Goal: Use online tool/utility

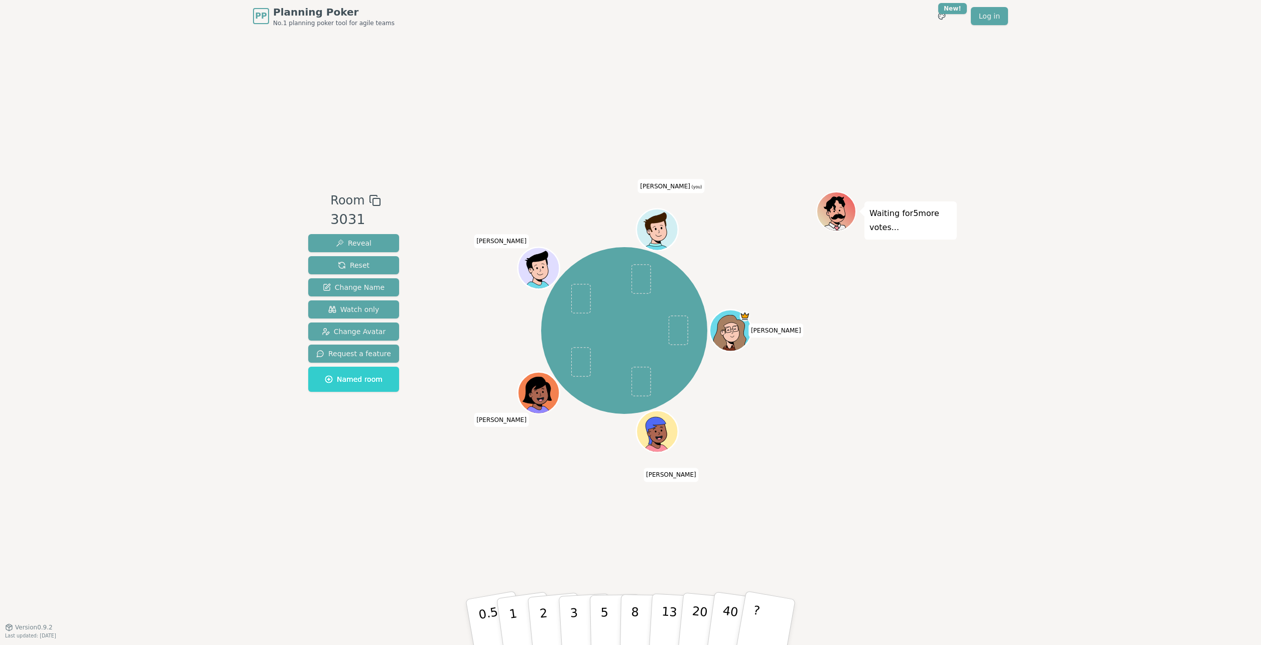
click at [357, 459] on div "Room 3031 Reveal Reset Change Name Watch only Change Avatar Request a feature N…" at bounding box center [353, 329] width 99 height 276
click at [536, 626] on button "2" at bounding box center [555, 622] width 57 height 80
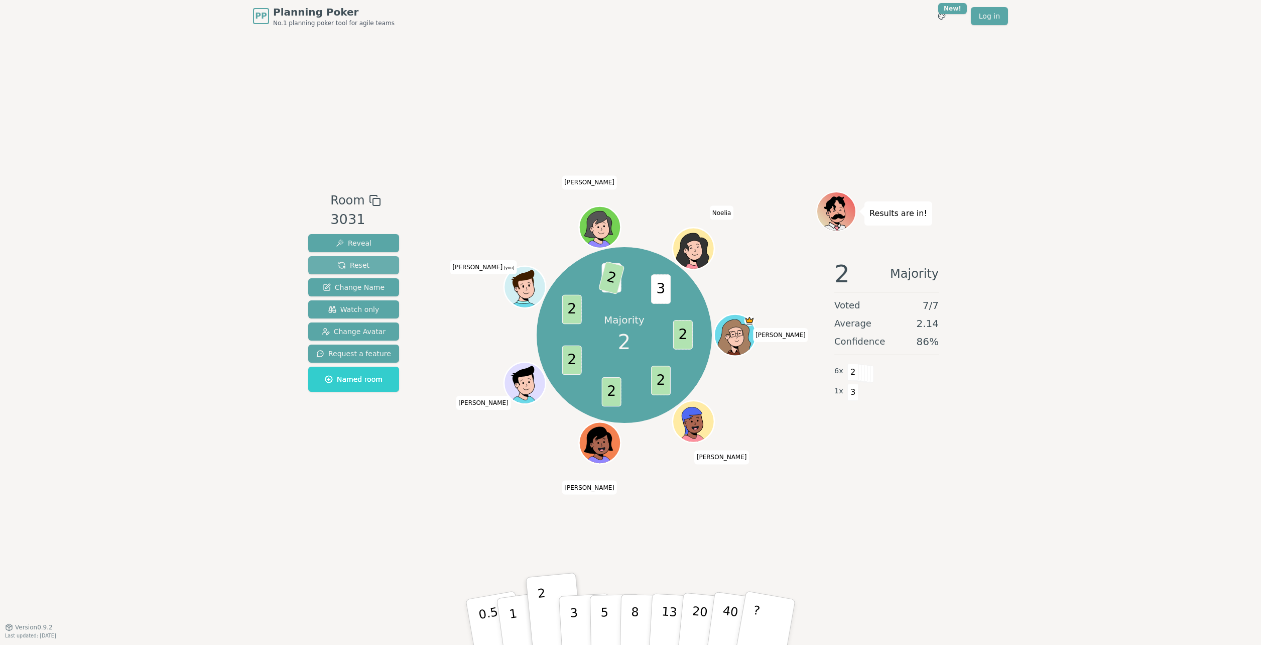
click at [363, 266] on span "Reset" at bounding box center [354, 265] width 32 height 10
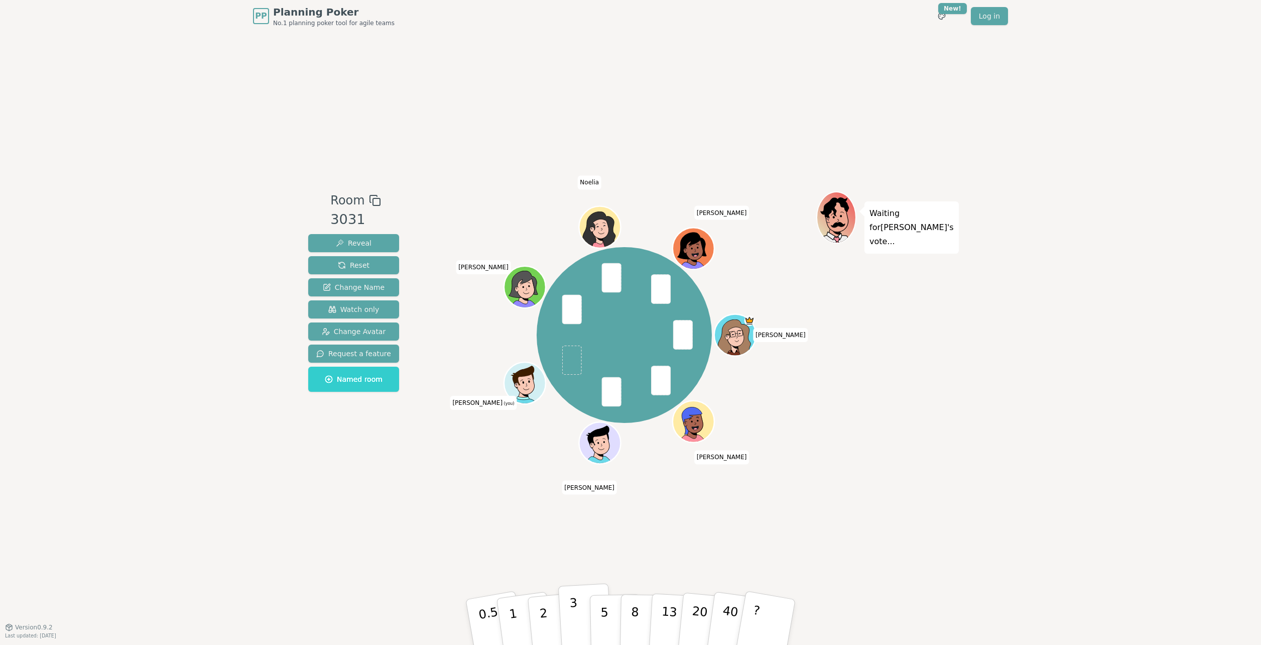
click at [583, 632] on button "3" at bounding box center [585, 622] width 55 height 78
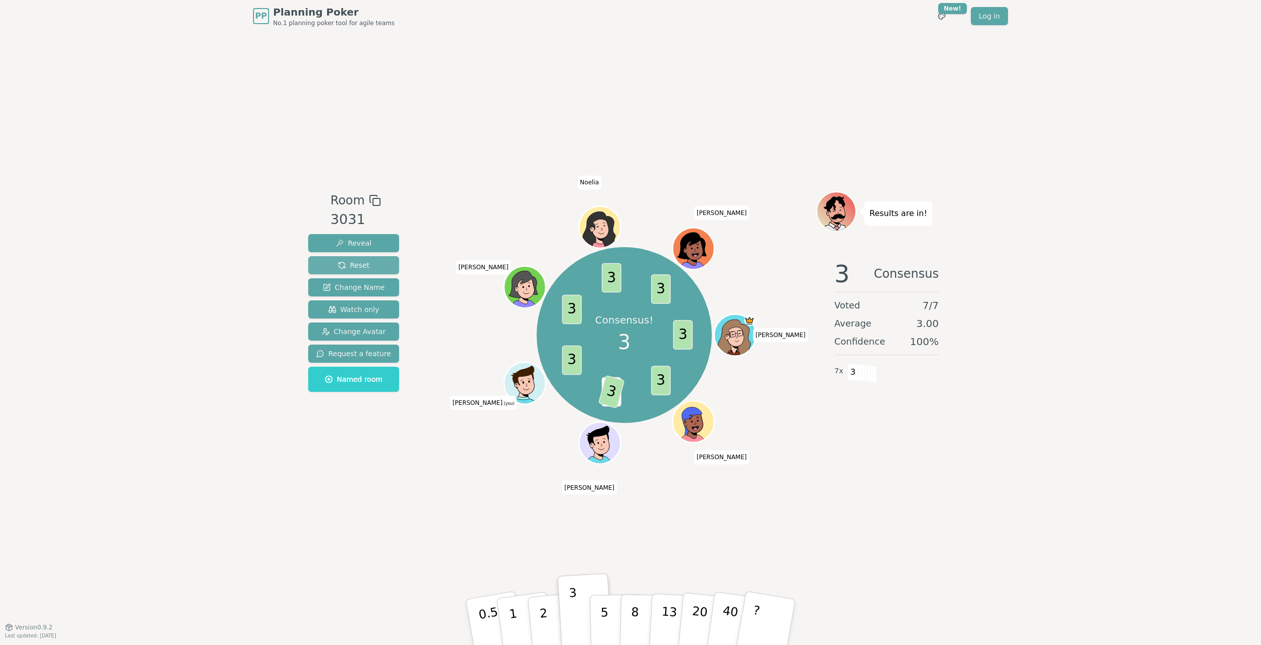
click at [345, 262] on span "Reset" at bounding box center [354, 265] width 32 height 10
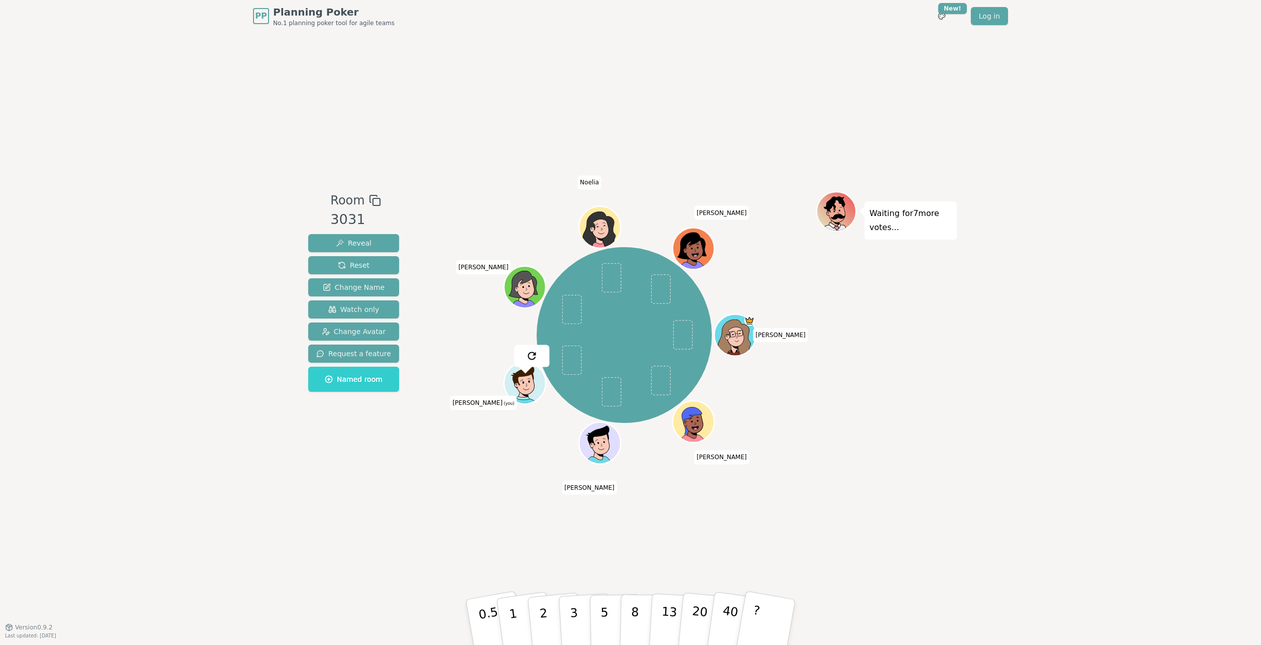
click at [341, 101] on div "Room 3031 Reveal Reset Change Name Watch only Change Avatar Request a feature N…" at bounding box center [630, 329] width 653 height 594
click at [541, 602] on p "2" at bounding box center [544, 623] width 13 height 55
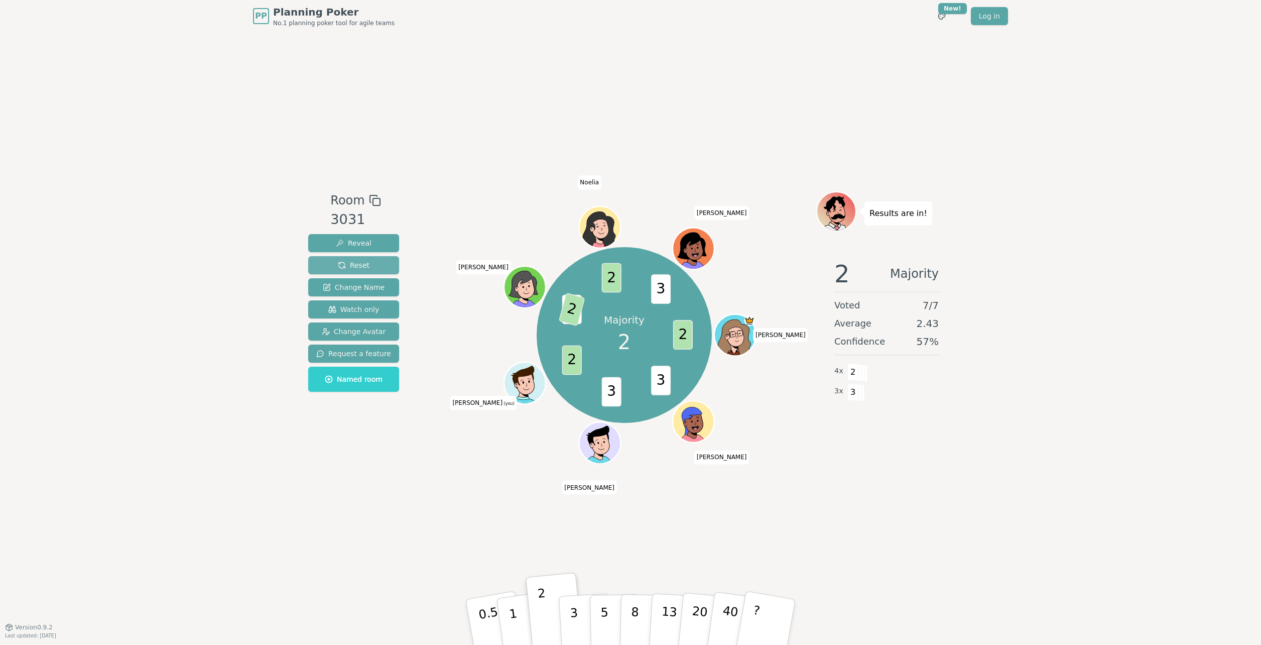
click at [344, 267] on span "Reset" at bounding box center [354, 265] width 32 height 10
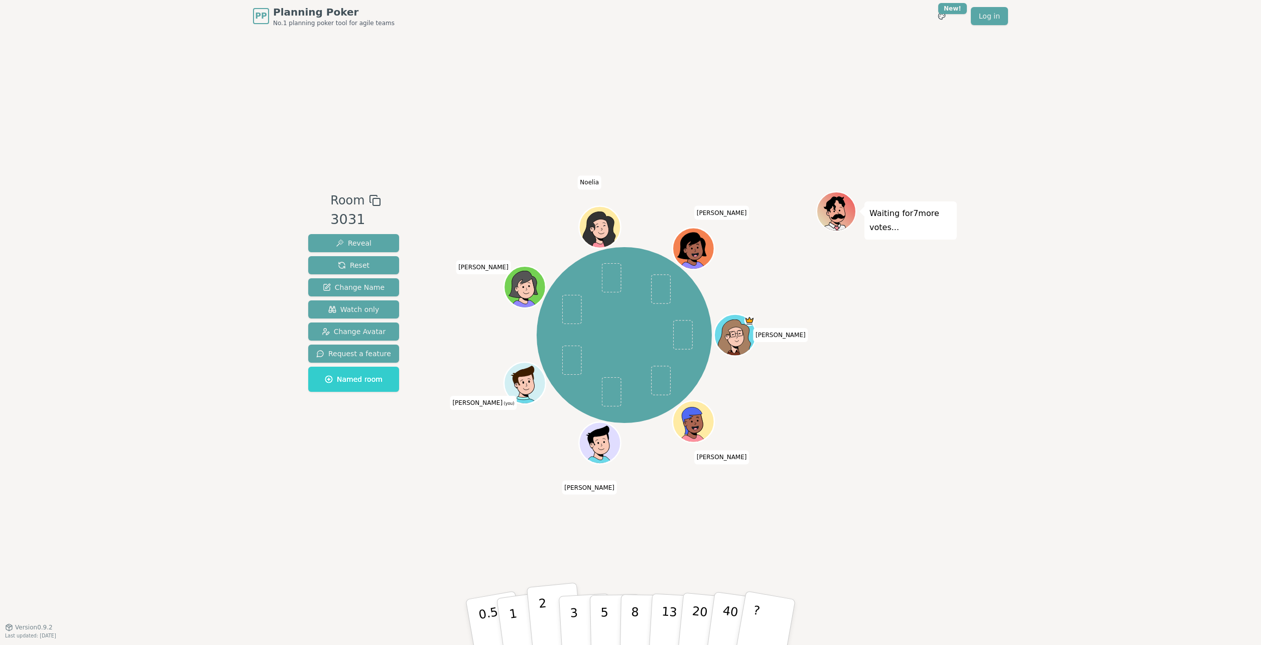
click at [550, 620] on button "2" at bounding box center [555, 622] width 57 height 80
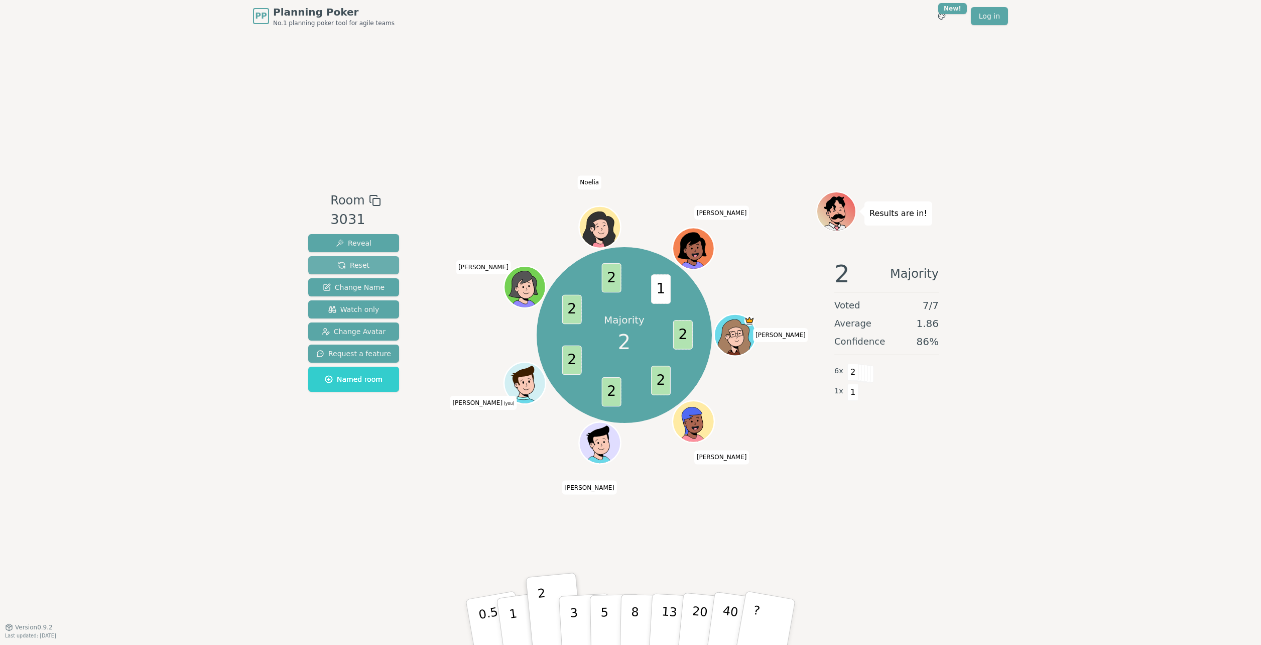
click at [378, 268] on button "Reset" at bounding box center [353, 265] width 91 height 18
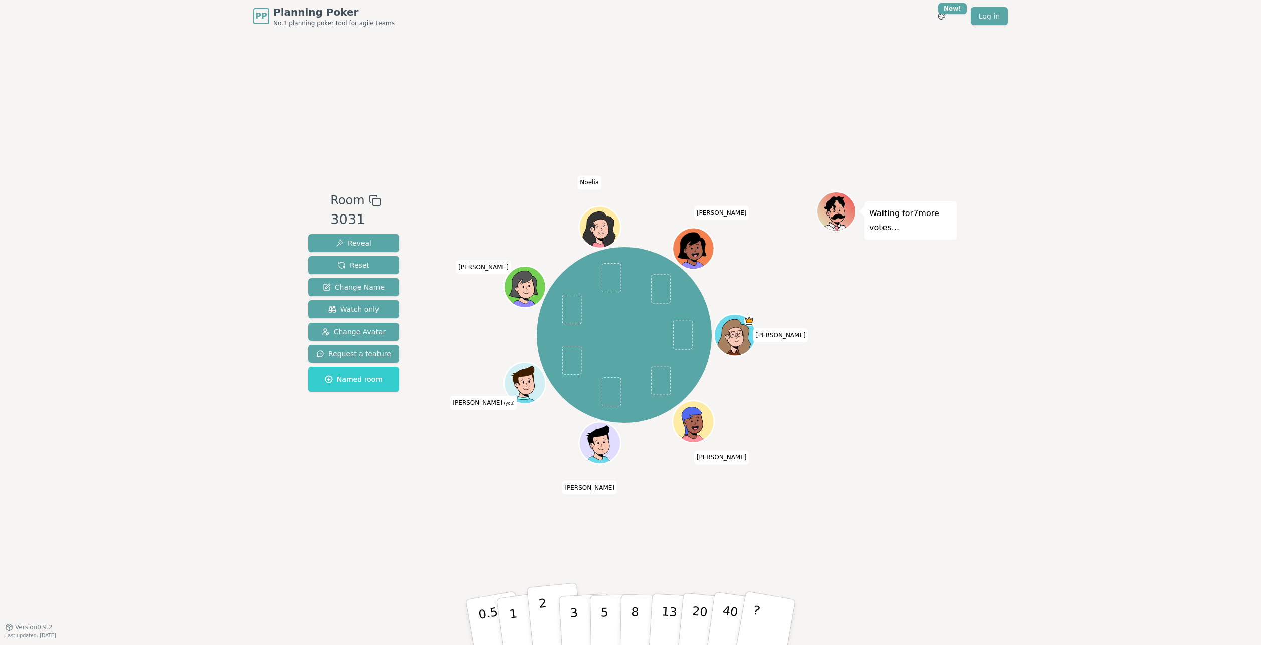
click at [551, 629] on button "2" at bounding box center [555, 622] width 57 height 80
drag, startPoint x: 546, startPoint y: 625, endPoint x: 519, endPoint y: 616, distance: 29.0
click at [546, 625] on p "2" at bounding box center [545, 632] width 13 height 55
